Goal: Information Seeking & Learning: Learn about a topic

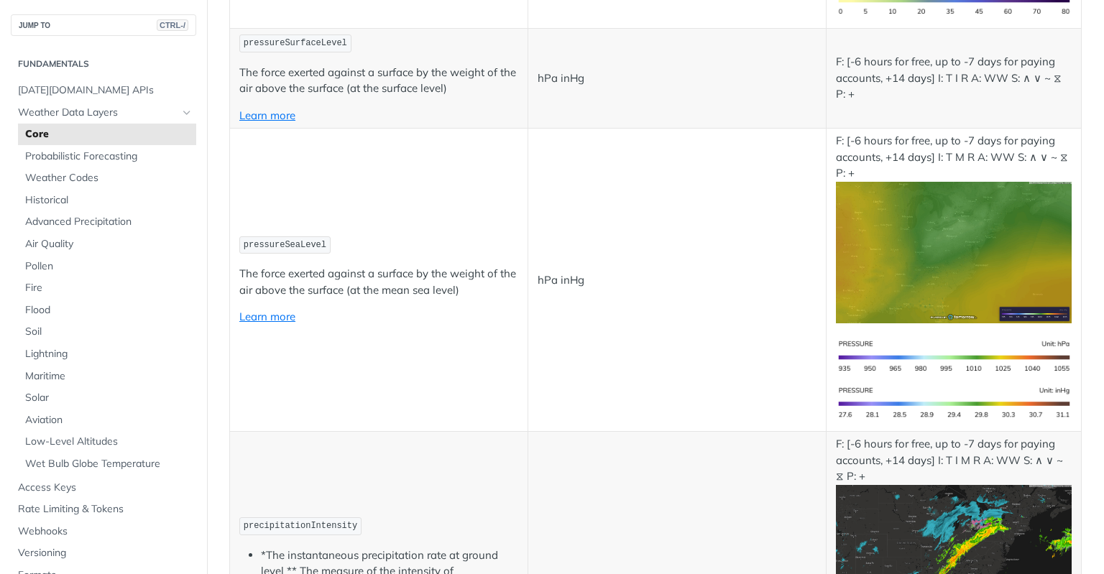
scroll to position [2228, 0]
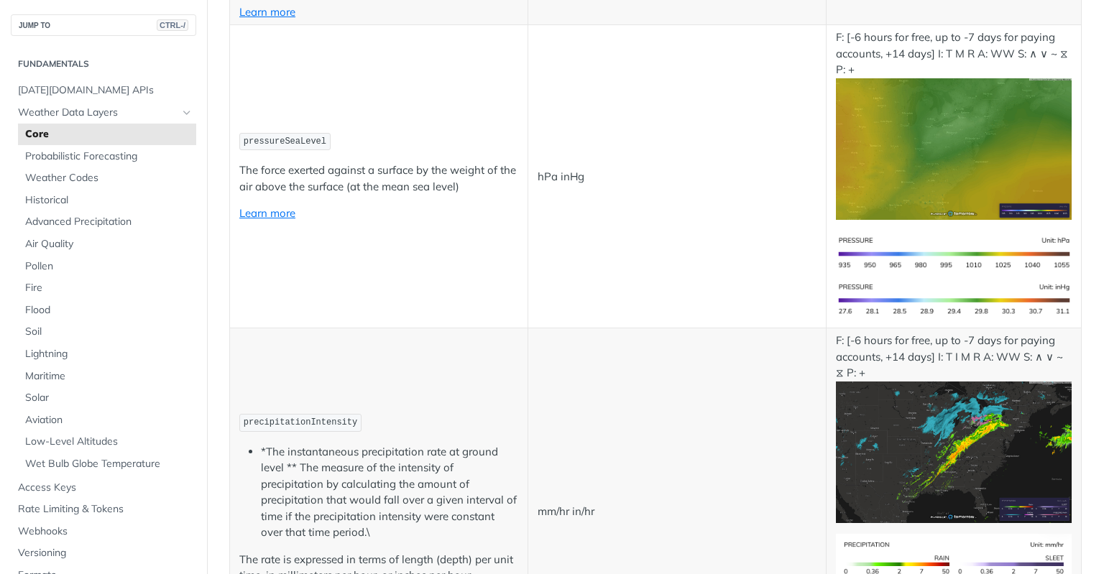
click at [937, 333] on p "F: [-6 hours for free, up to -7 days for paying accounts, +14 days] I: T I M R …" at bounding box center [954, 428] width 236 height 190
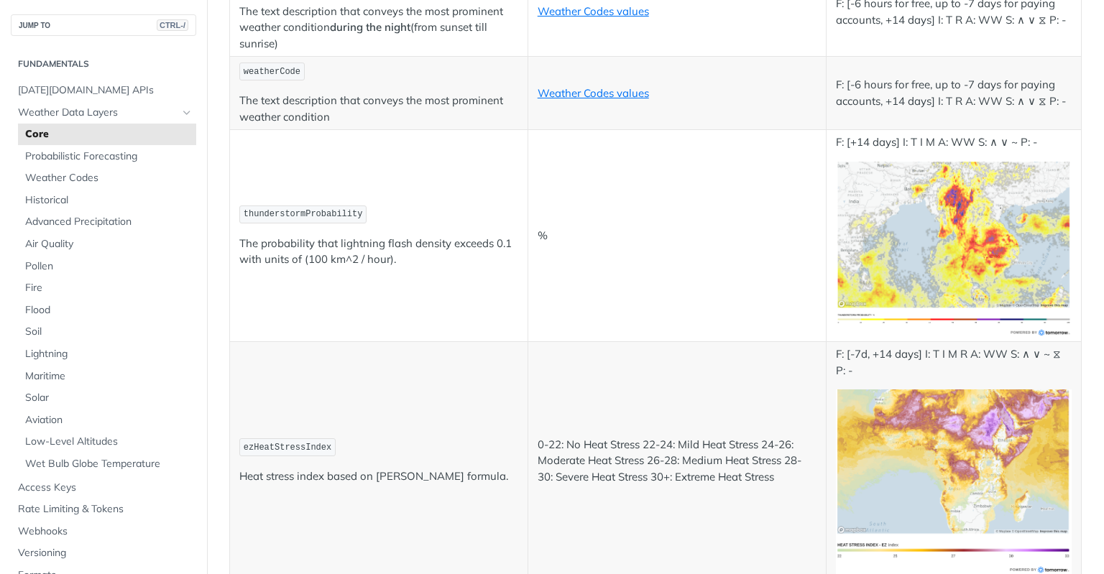
scroll to position [7399, 0]
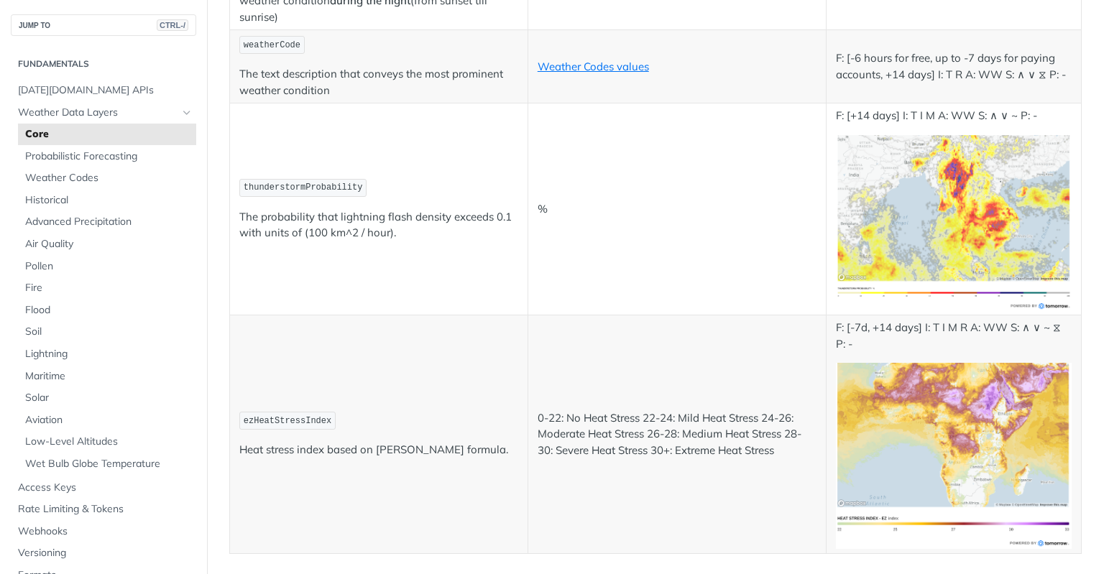
click at [263, 416] on span "ezHeatStressIndex" at bounding box center [288, 421] width 88 height 10
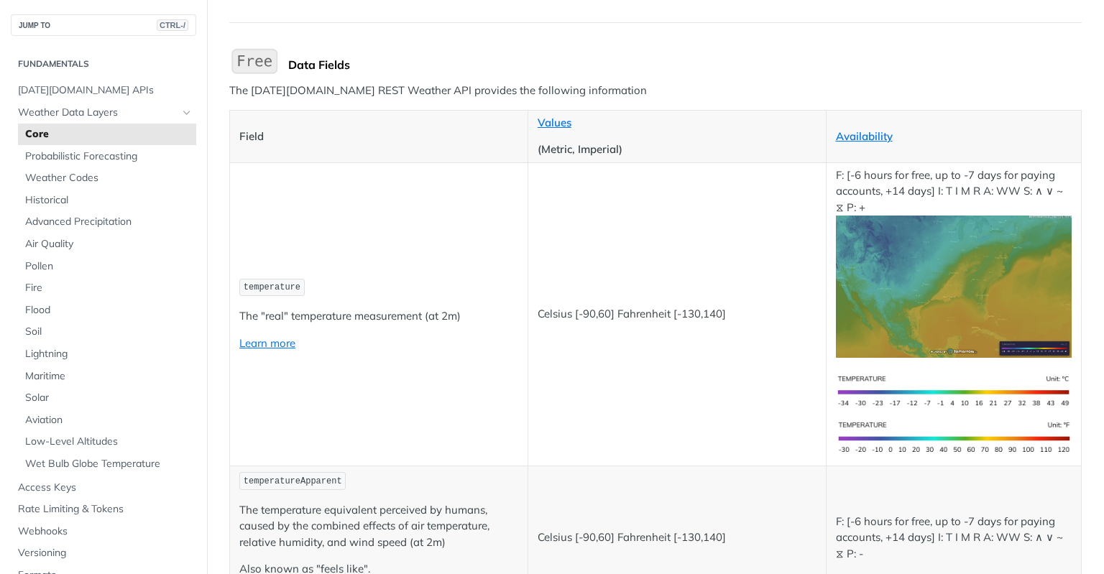
scroll to position [0, 0]
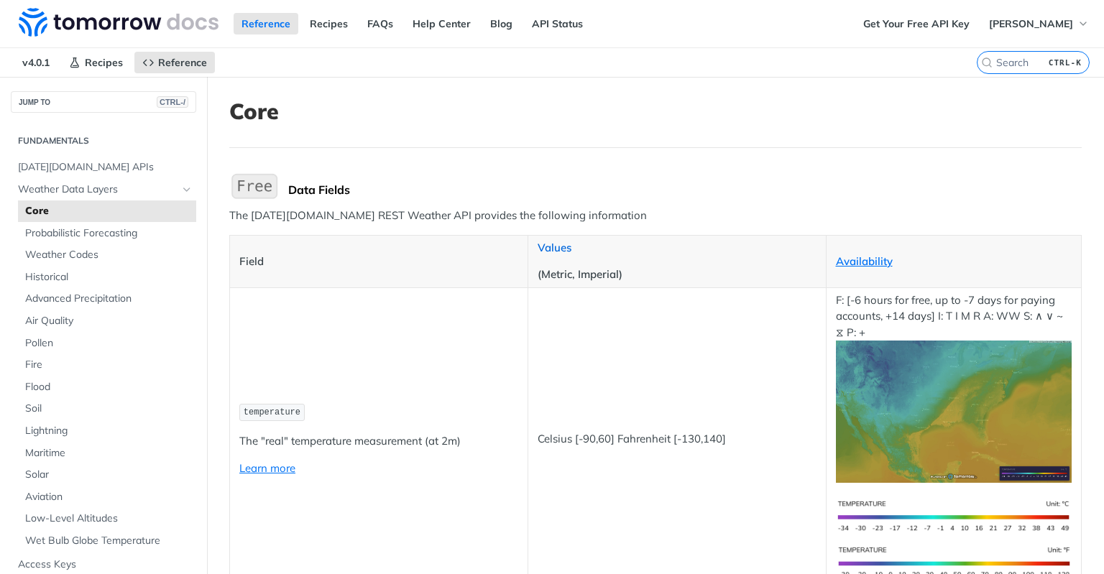
click at [543, 249] on link "Values" at bounding box center [555, 248] width 34 height 14
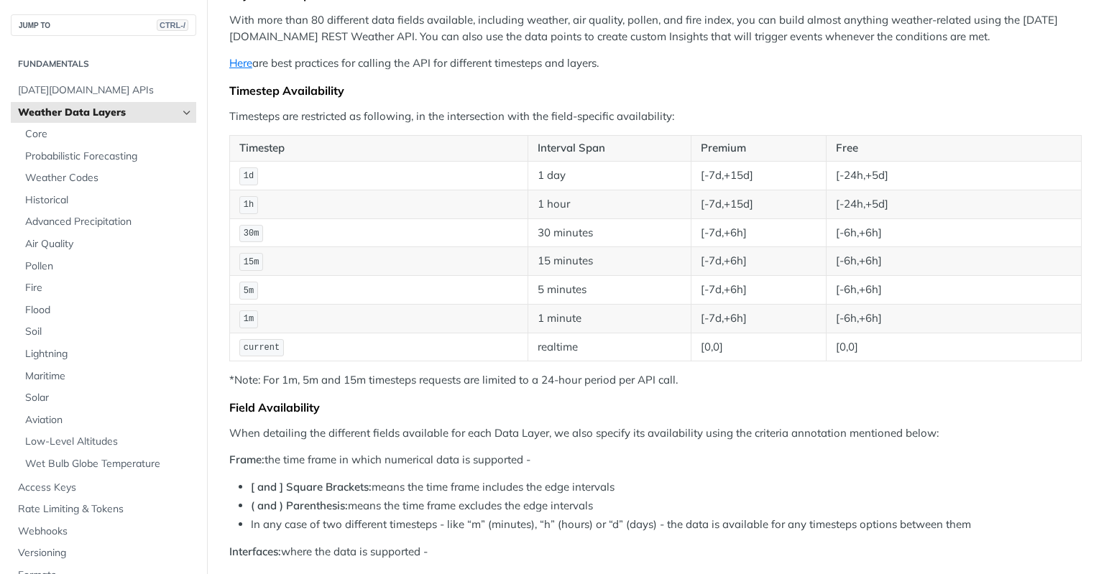
scroll to position [216, 0]
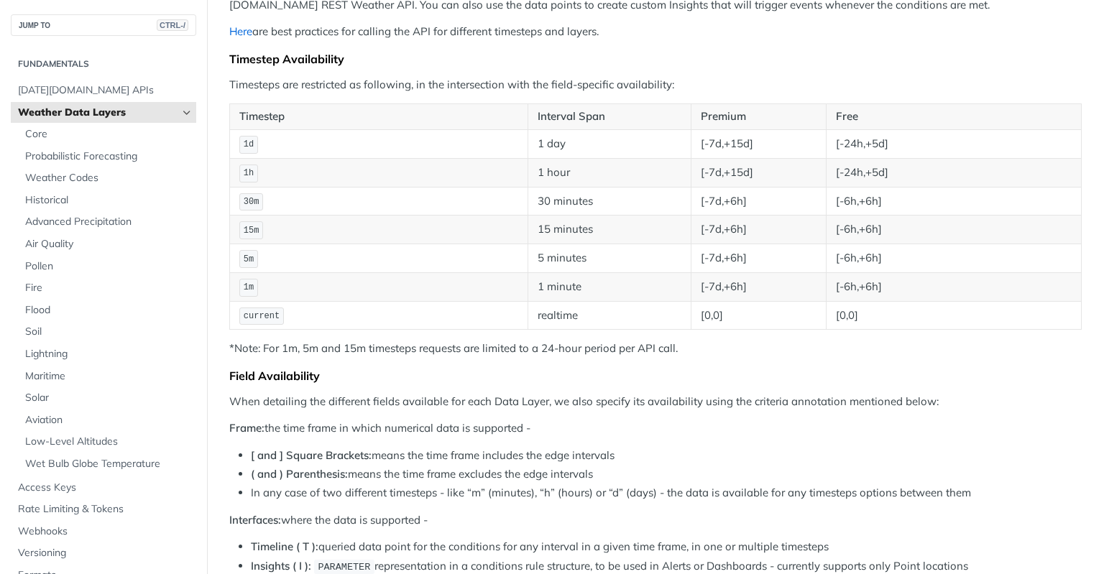
click at [242, 32] on link "Here" at bounding box center [240, 31] width 23 height 14
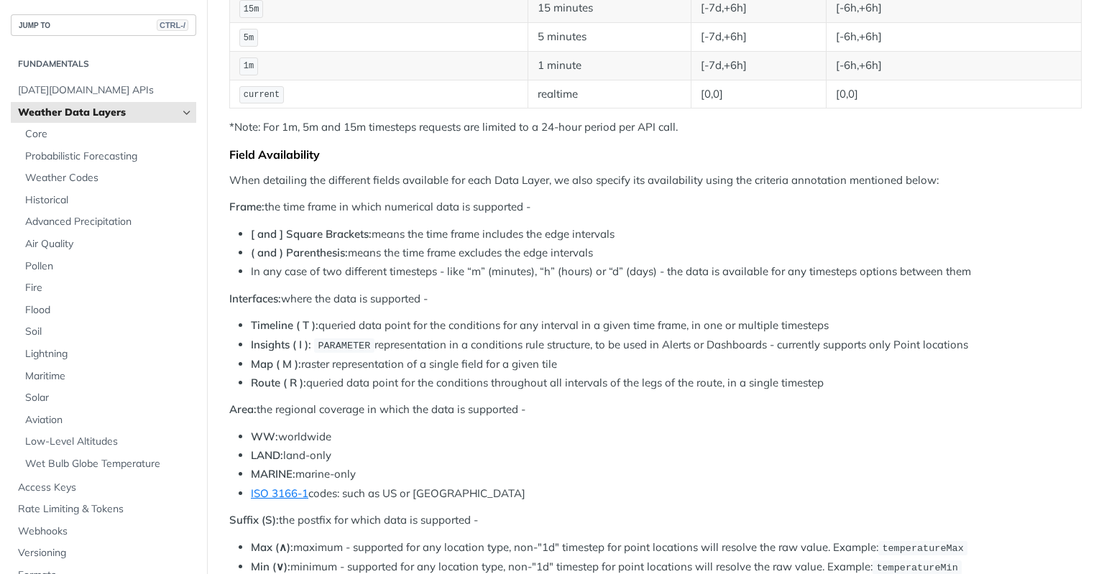
scroll to position [359, 0]
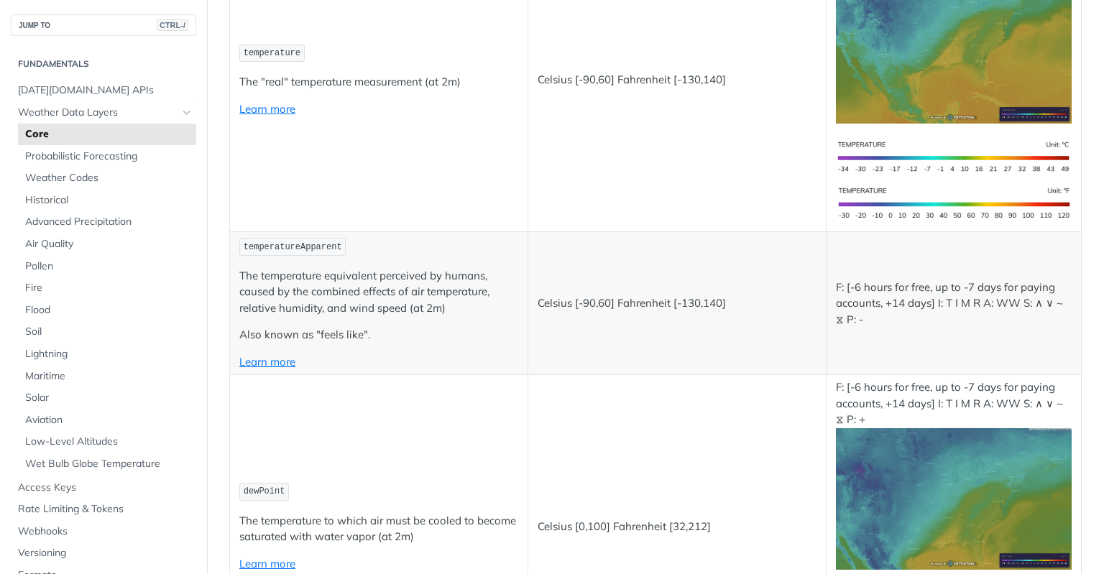
click at [290, 244] on span "temperatureApparent" at bounding box center [293, 247] width 98 height 10
copy span "temperatureApparent"
click at [266, 488] on span "dewPoint" at bounding box center [265, 492] width 42 height 10
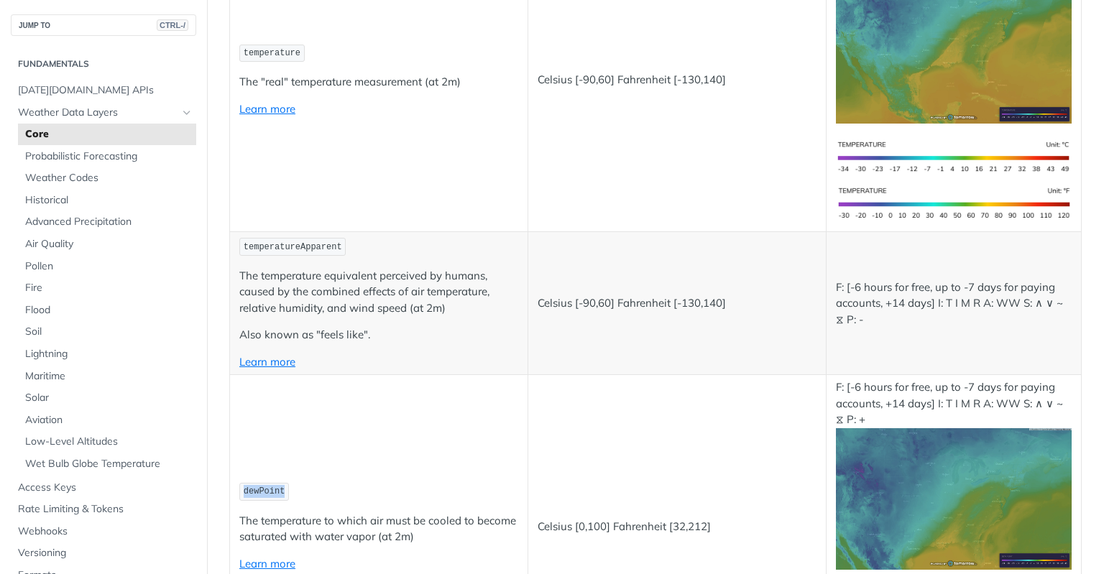
copy span "dewPoint"
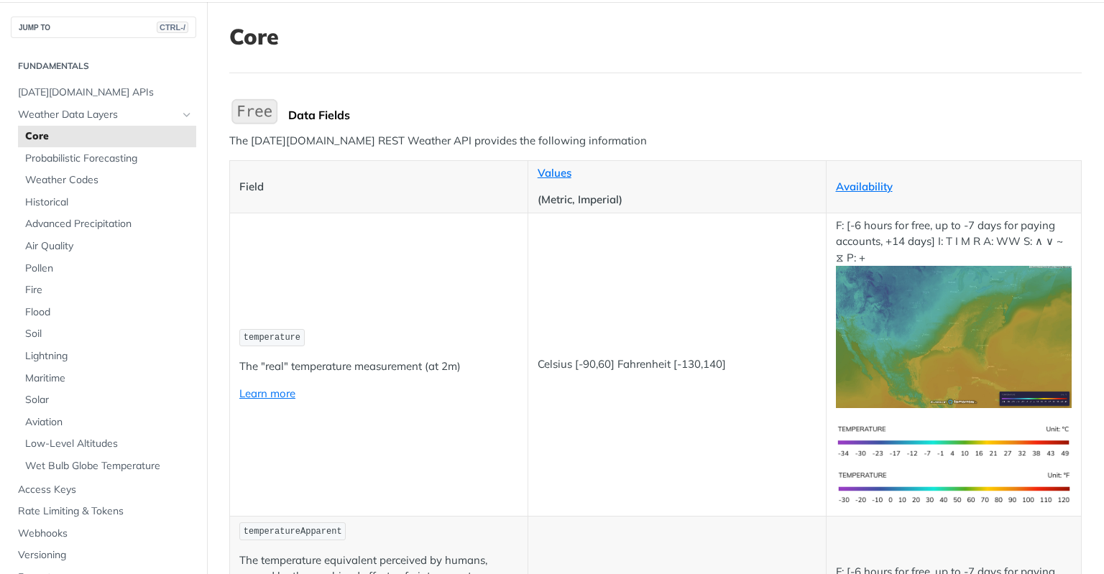
scroll to position [72, 0]
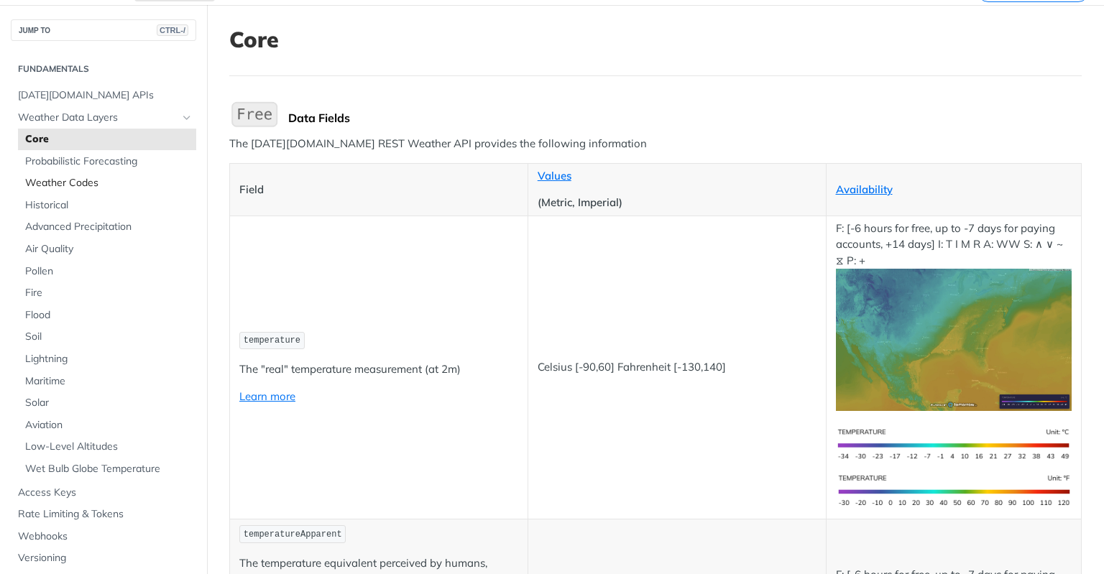
click at [62, 183] on span "Weather Codes" at bounding box center [108, 183] width 167 height 14
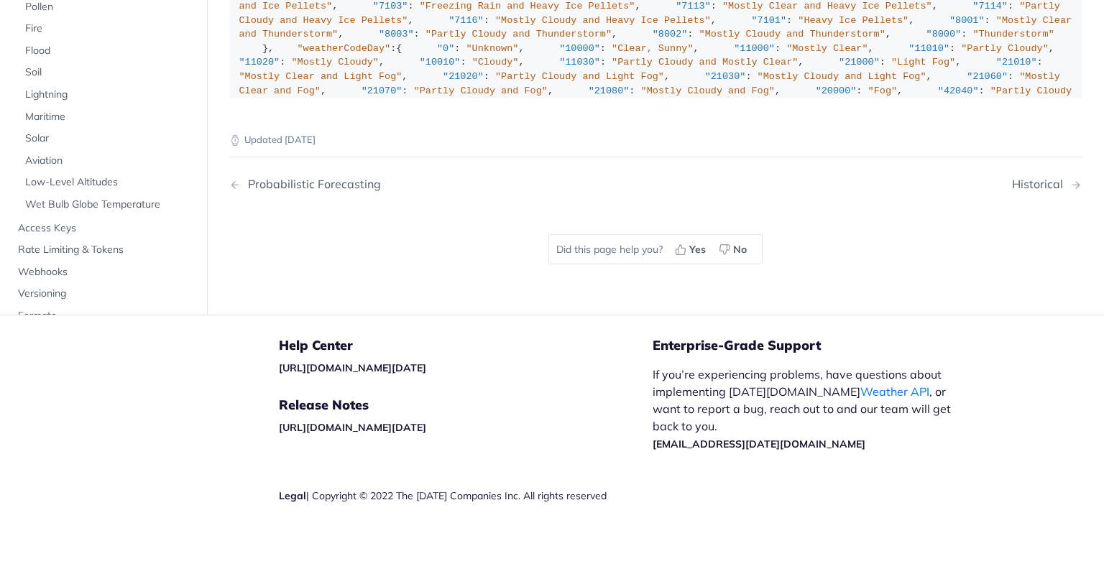
scroll to position [10254, 0]
click at [65, 102] on span "Lightning" at bounding box center [108, 95] width 167 height 14
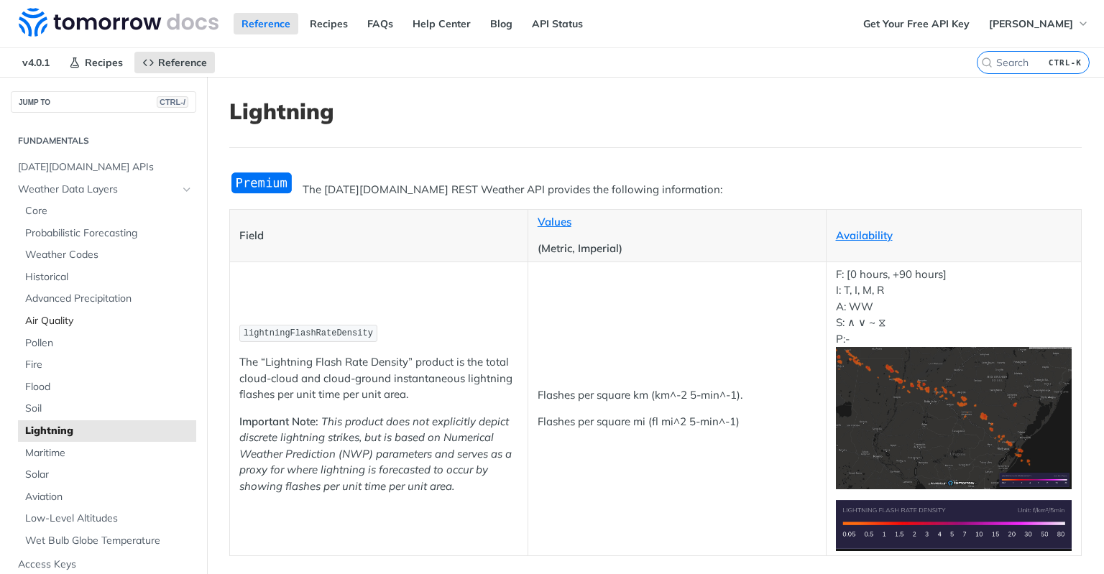
click at [45, 326] on span "Air Quality" at bounding box center [108, 321] width 167 height 14
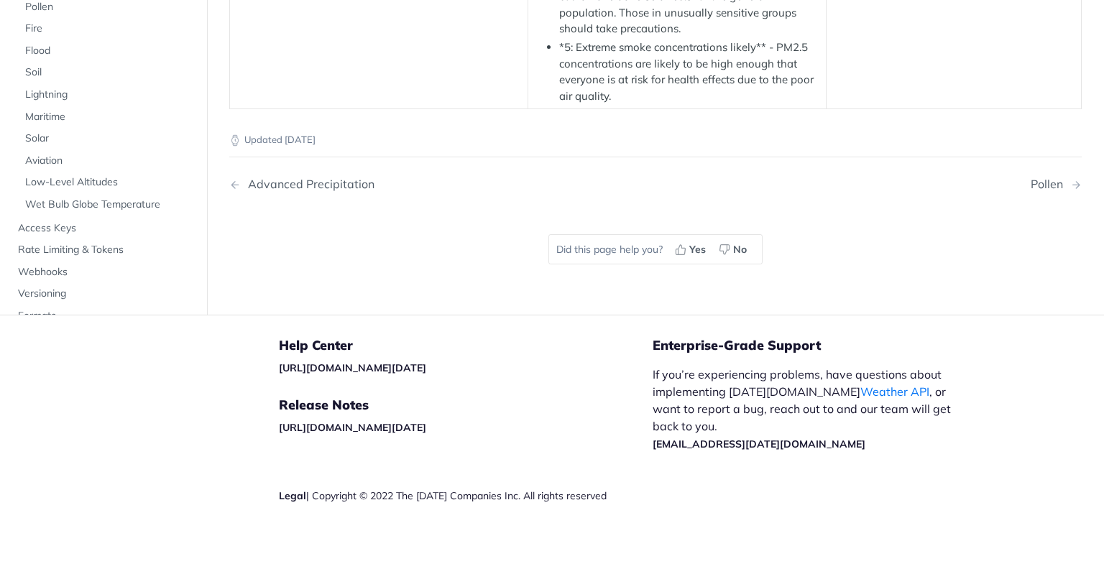
scroll to position [3238, 0]
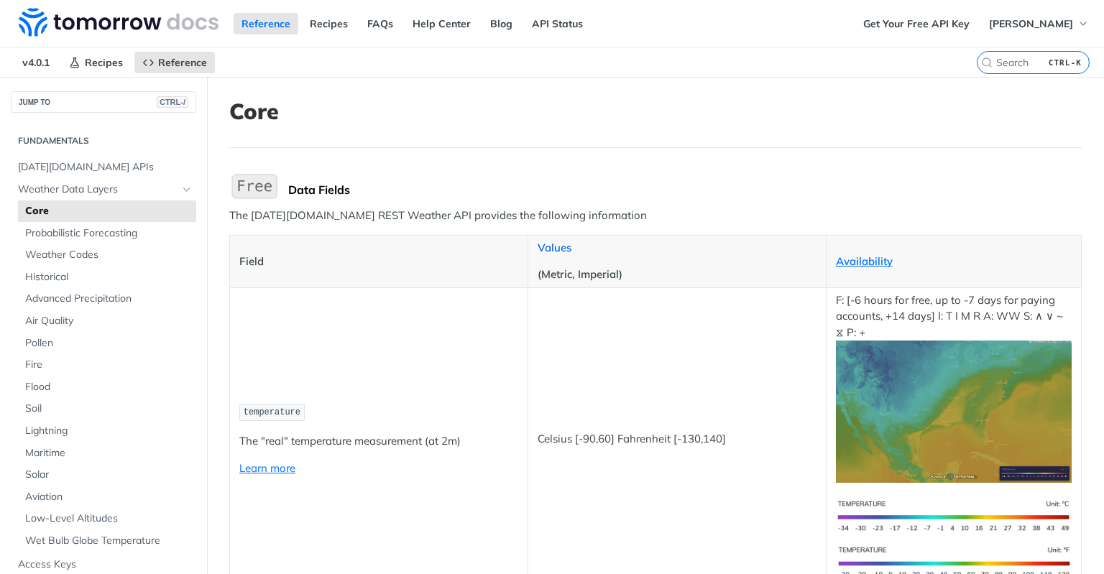
click at [561, 246] on link "Values" at bounding box center [555, 248] width 34 height 14
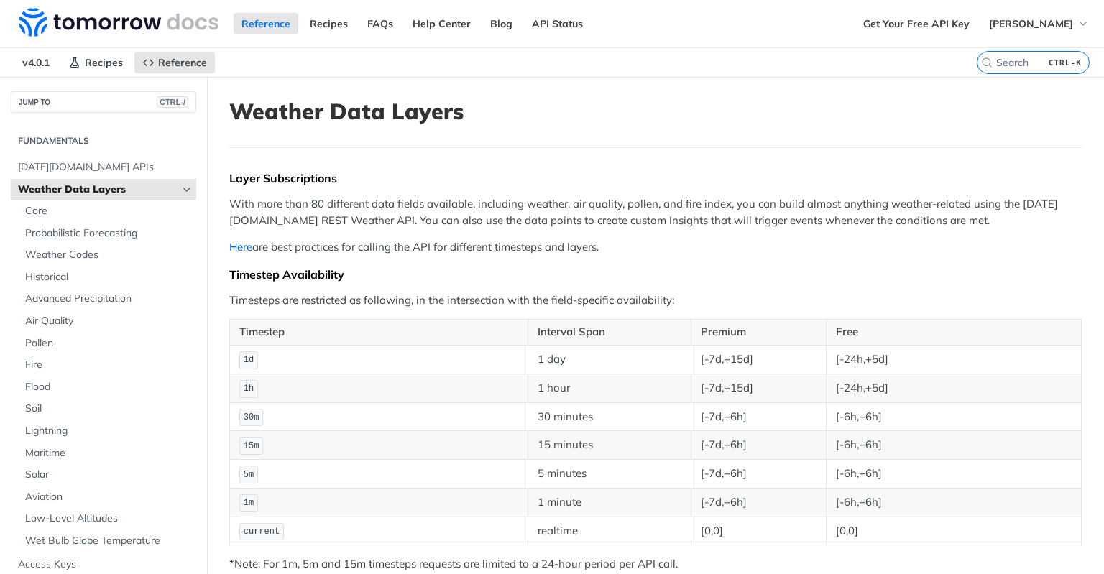
click at [244, 246] on link "Here" at bounding box center [240, 247] width 23 height 14
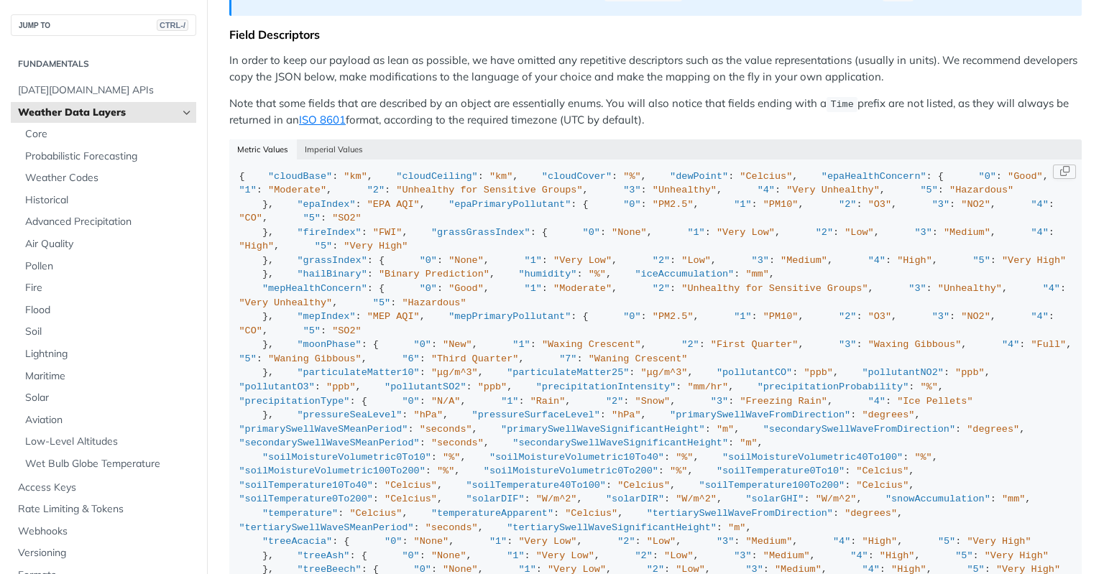
click at [739, 182] on span ""Celcius"" at bounding box center [765, 176] width 52 height 11
click at [821, 182] on span ""epaHealthConcern"" at bounding box center [873, 176] width 105 height 11
copy span "epaHealthConcern"
